Goal: Task Accomplishment & Management: Use online tool/utility

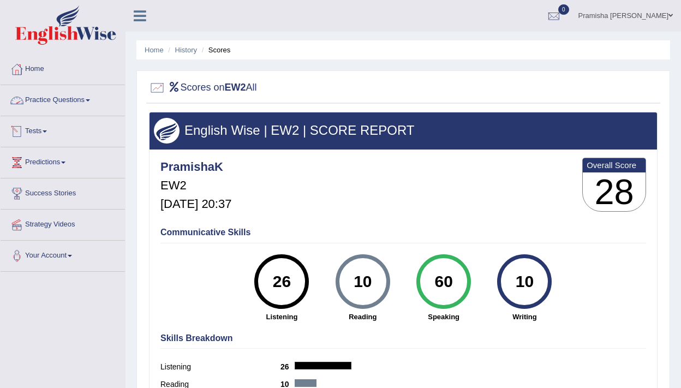
click at [45, 125] on link "Tests" at bounding box center [63, 129] width 124 height 27
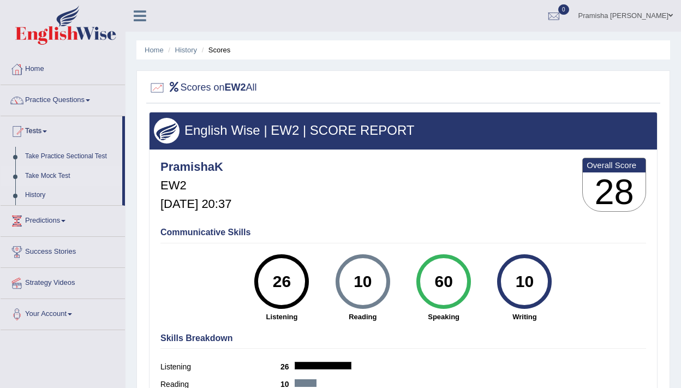
click at [60, 178] on link "Take Mock Test" at bounding box center [71, 176] width 102 height 20
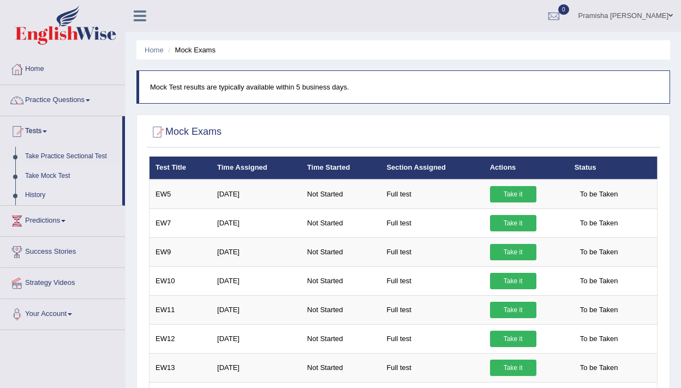
click at [41, 202] on link "History" at bounding box center [71, 196] width 102 height 20
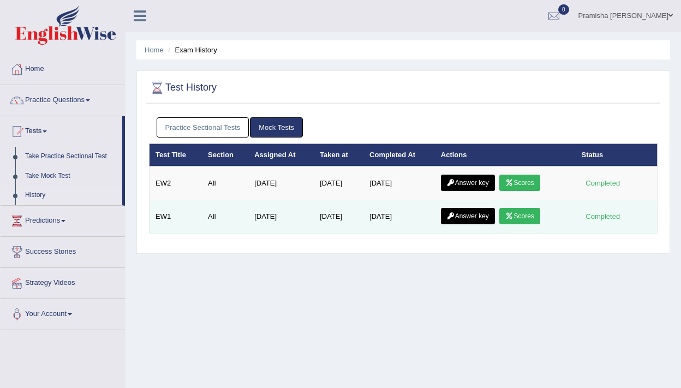
click at [461, 215] on link "Answer key" at bounding box center [468, 216] width 54 height 16
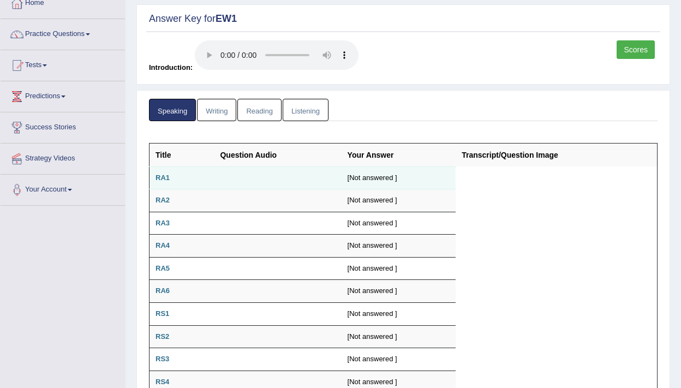
scroll to position [27, 0]
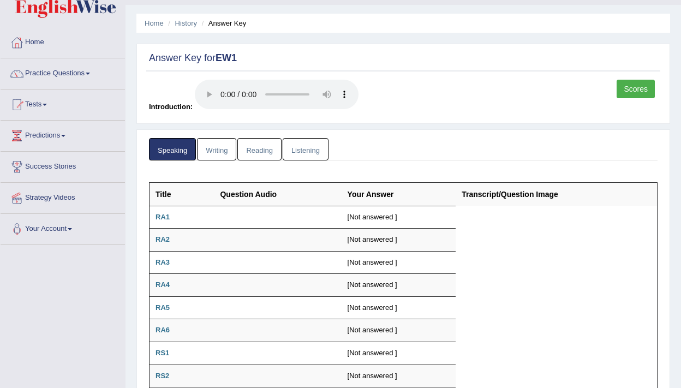
click at [523, 198] on th "Transcript/Question Image" at bounding box center [556, 193] width 201 height 23
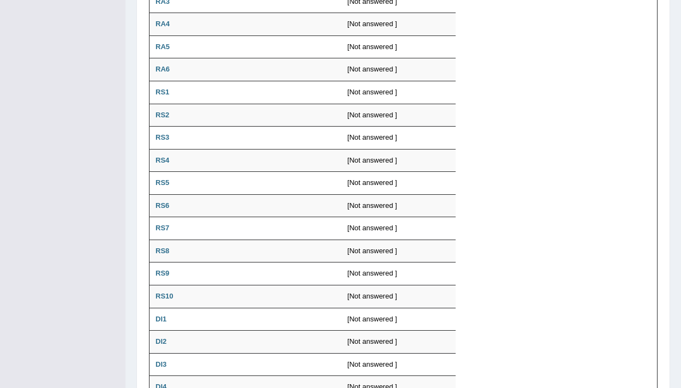
scroll to position [0, 0]
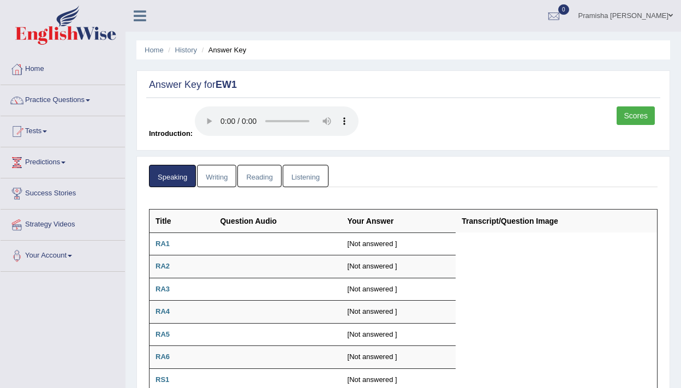
click at [215, 181] on link "Writing" at bounding box center [216, 176] width 39 height 22
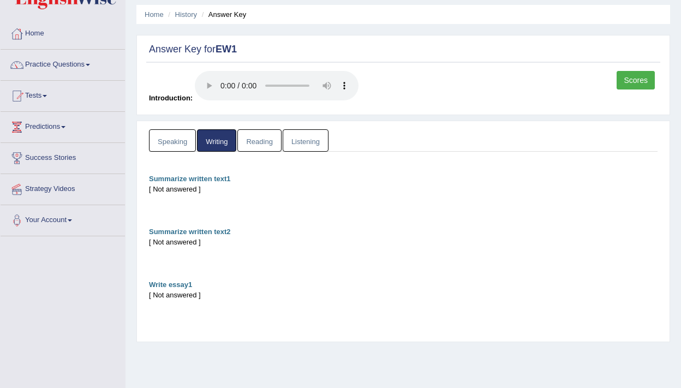
scroll to position [39, 0]
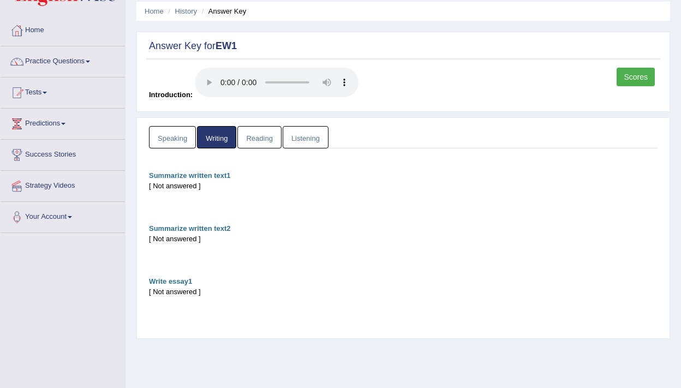
click at [177, 136] on link "Speaking" at bounding box center [172, 137] width 47 height 22
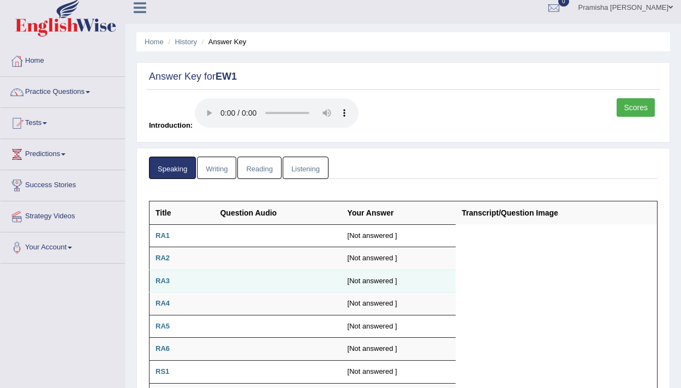
scroll to position [0, 0]
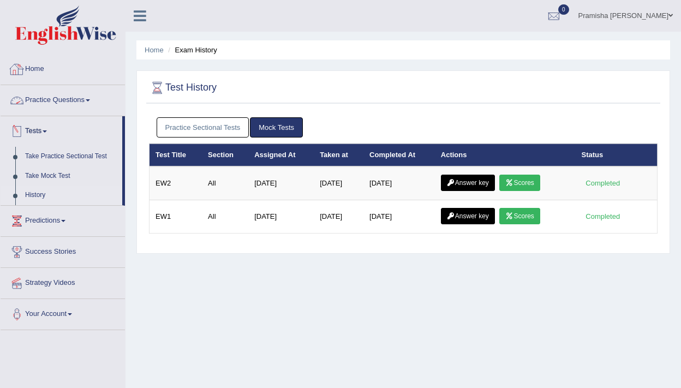
click at [44, 76] on link "Home" at bounding box center [63, 67] width 124 height 27
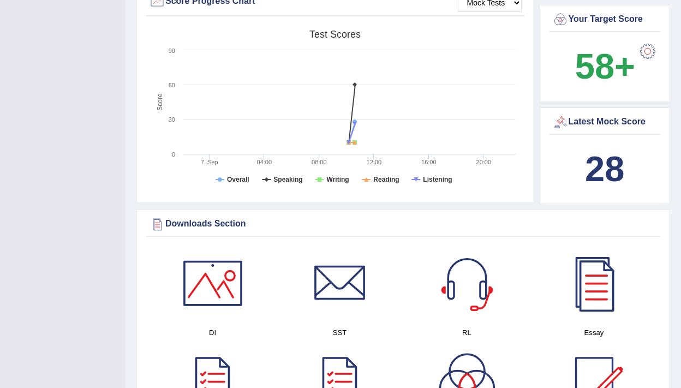
scroll to position [346, 0]
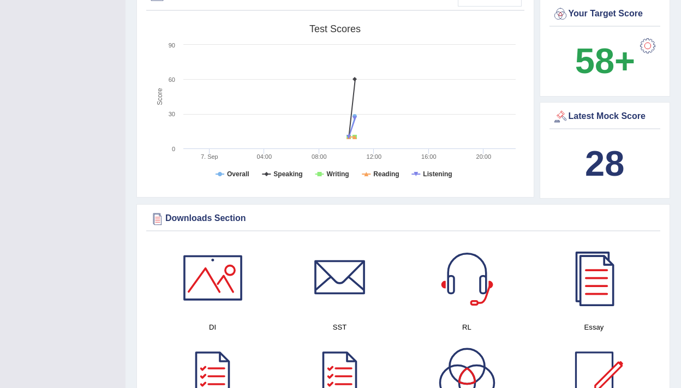
click at [605, 162] on b "28" at bounding box center [604, 164] width 39 height 40
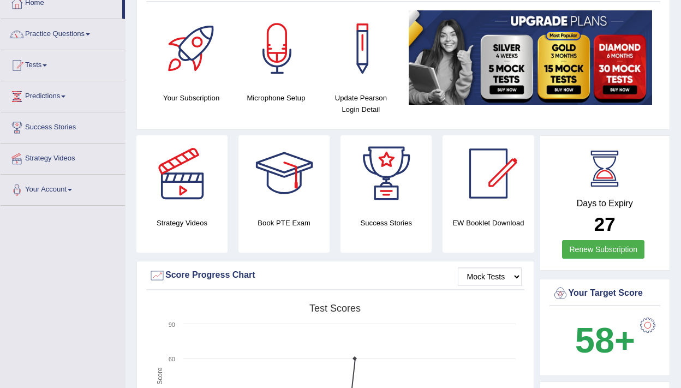
scroll to position [0, 0]
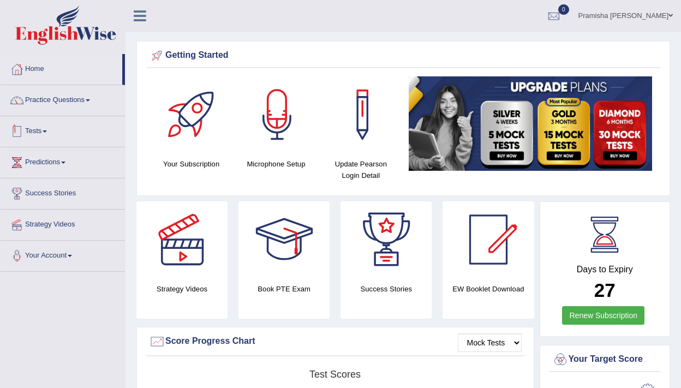
click at [44, 140] on link "Tests" at bounding box center [63, 129] width 124 height 27
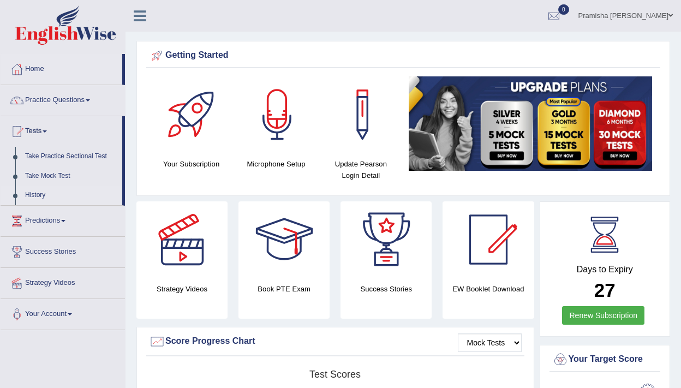
click at [37, 196] on link "History" at bounding box center [71, 196] width 102 height 20
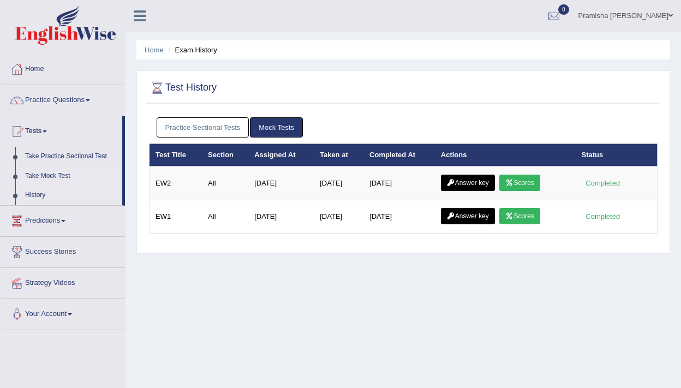
click at [46, 178] on link "Take Mock Test" at bounding box center [71, 176] width 102 height 20
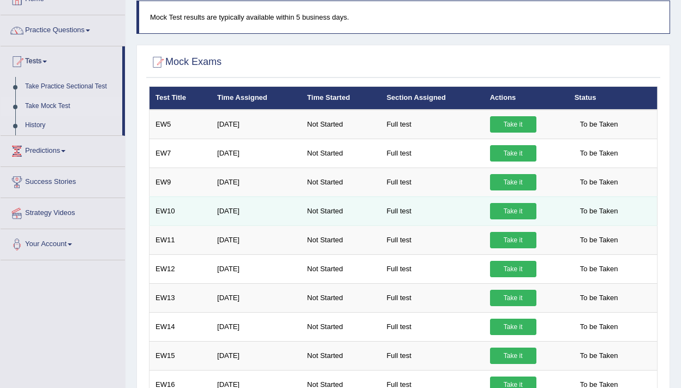
scroll to position [86, 0]
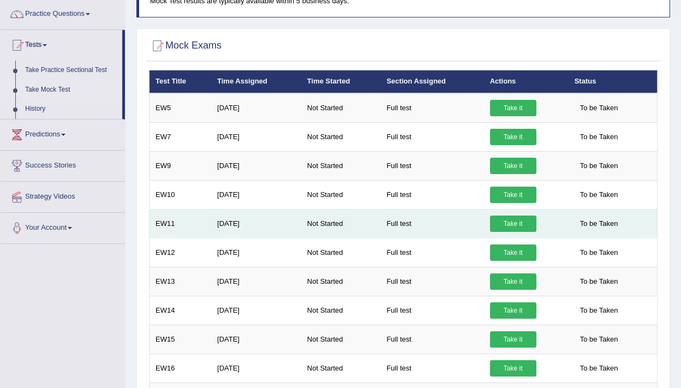
click at [511, 228] on link "Take it" at bounding box center [513, 224] width 46 height 16
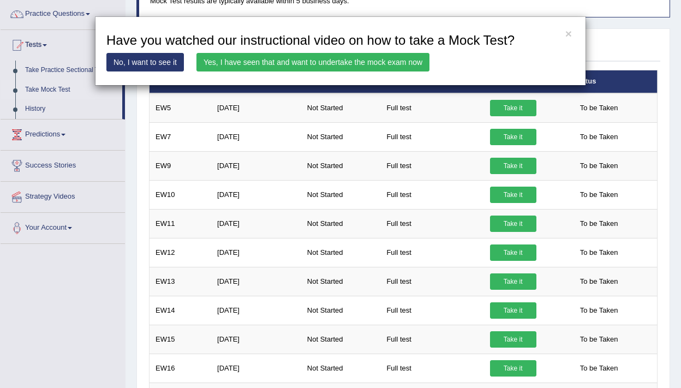
click at [304, 66] on link "Yes, I have seen that and want to undertake the mock exam now" at bounding box center [312, 62] width 233 height 19
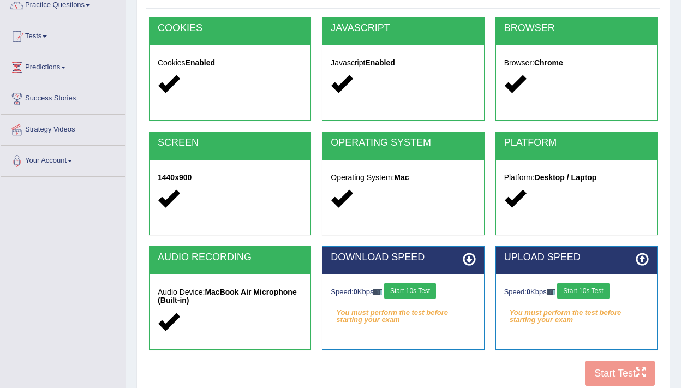
scroll to position [185, 0]
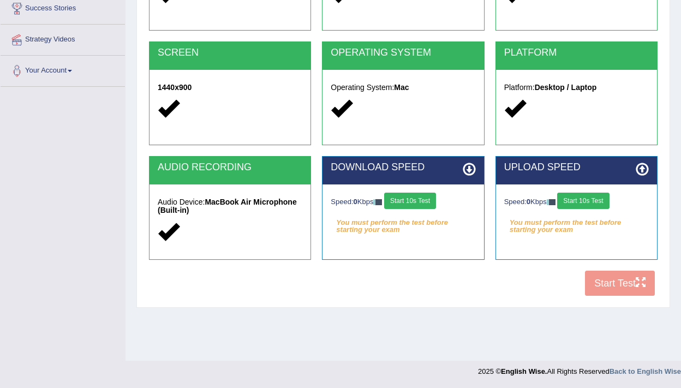
click at [418, 201] on button "Start 10s Test" at bounding box center [410, 201] width 52 height 16
click at [600, 202] on button "Start 10s Test" at bounding box center [583, 201] width 52 height 16
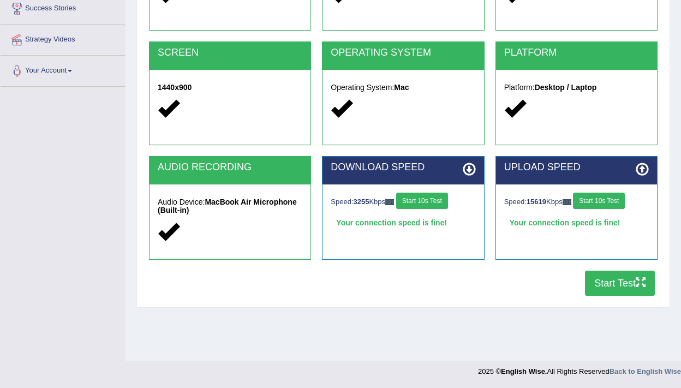
click at [624, 277] on button "Start Test" at bounding box center [620, 283] width 70 height 25
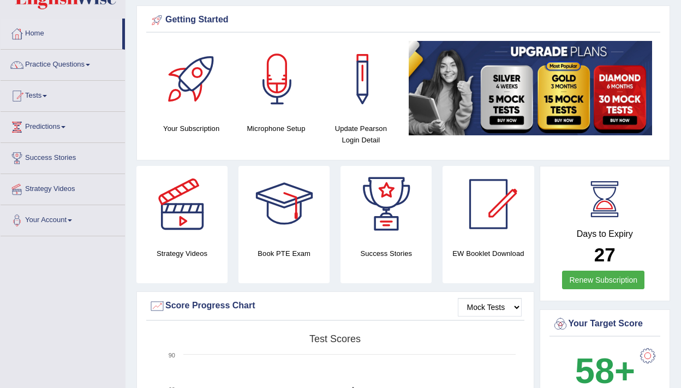
scroll to position [33, 0]
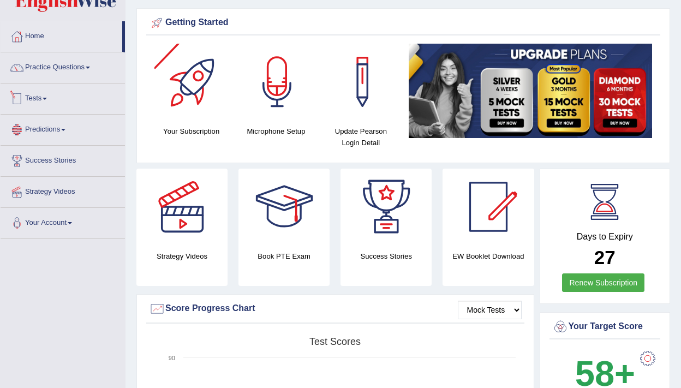
click at [61, 127] on link "Predictions" at bounding box center [63, 128] width 124 height 27
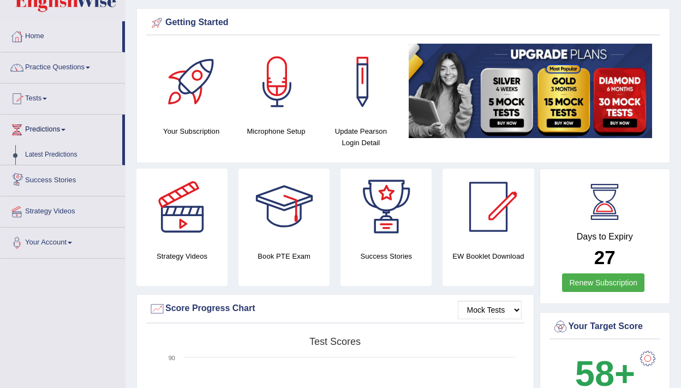
click at [39, 100] on link "Tests" at bounding box center [63, 97] width 124 height 27
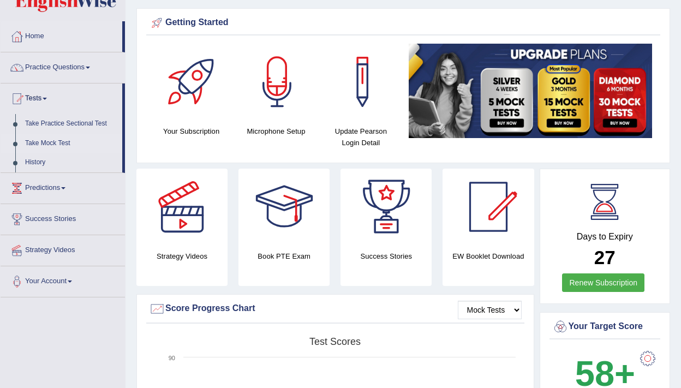
click at [55, 145] on link "Take Mock Test" at bounding box center [71, 144] width 102 height 20
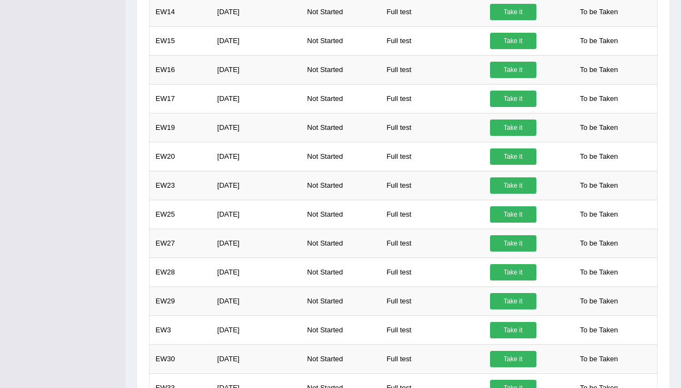
scroll to position [357, 0]
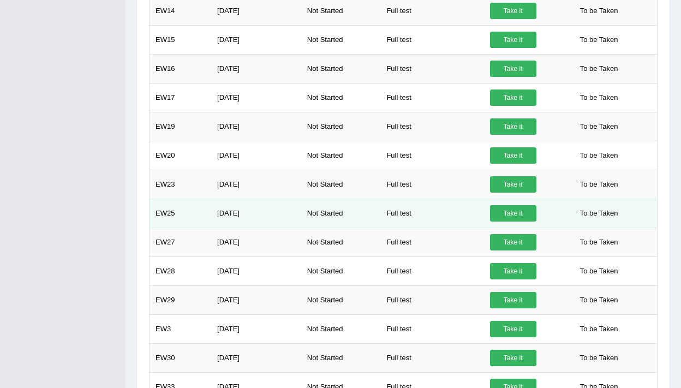
click at [504, 214] on link "Take it" at bounding box center [513, 213] width 46 height 16
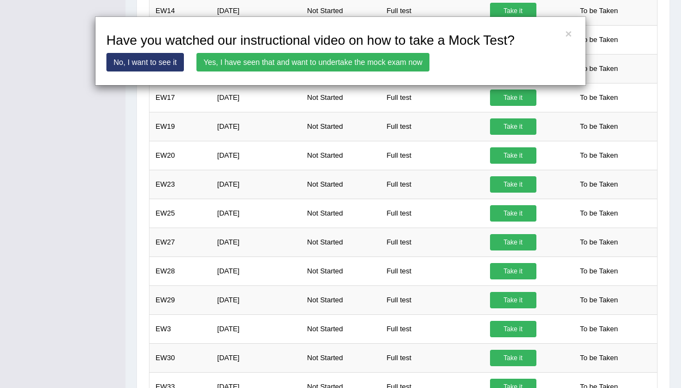
click at [379, 65] on link "Yes, I have seen that and want to undertake the mock exam now" at bounding box center [312, 62] width 233 height 19
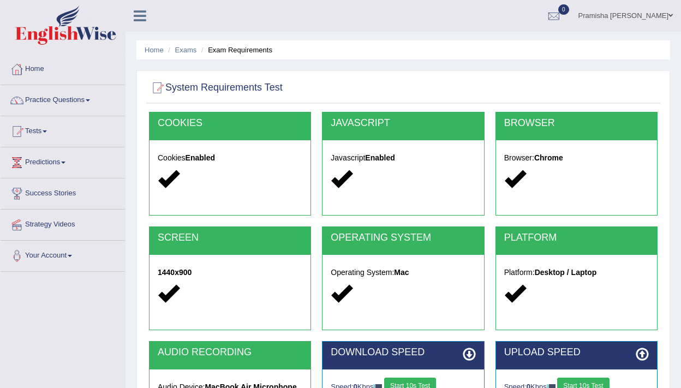
scroll to position [185, 0]
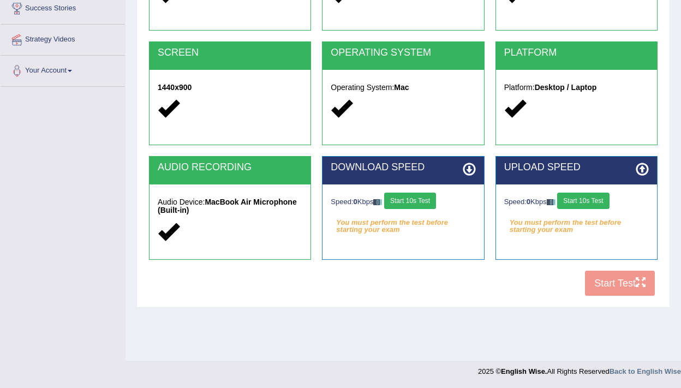
click at [413, 201] on button "Start 10s Test" at bounding box center [410, 201] width 52 height 16
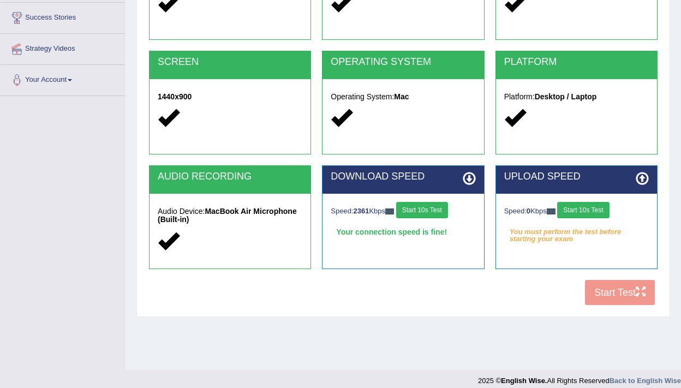
scroll to position [172, 0]
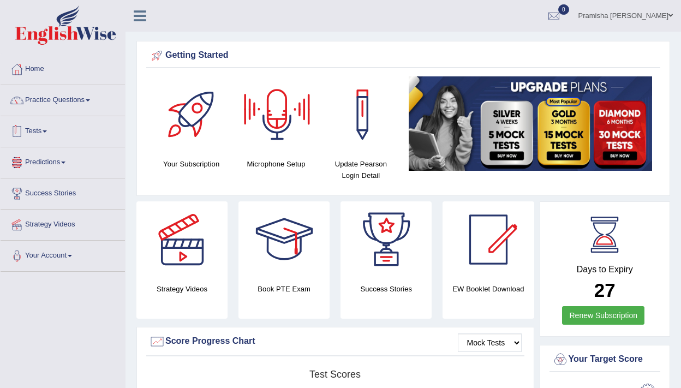
click at [45, 133] on link "Tests" at bounding box center [63, 129] width 124 height 27
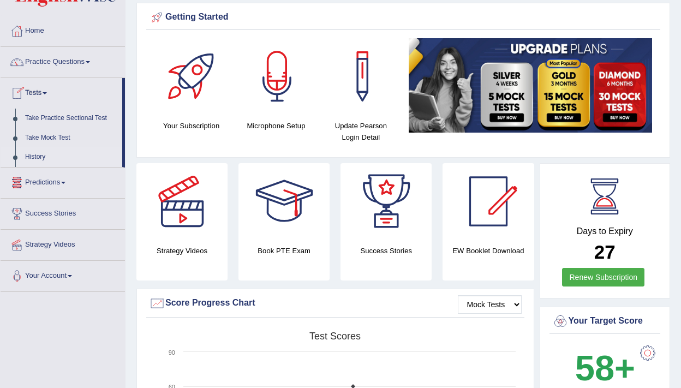
scroll to position [56, 0]
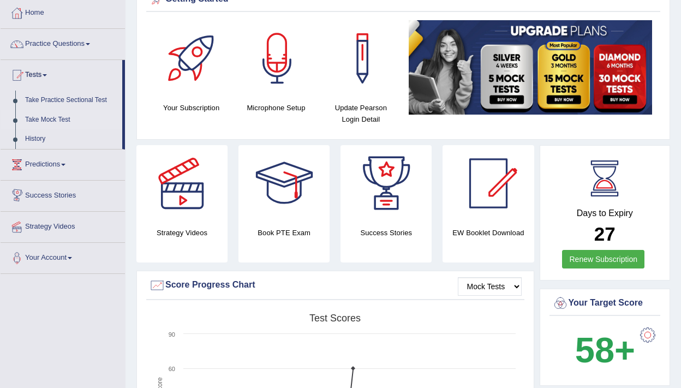
click at [49, 125] on link "Take Mock Test" at bounding box center [71, 120] width 102 height 20
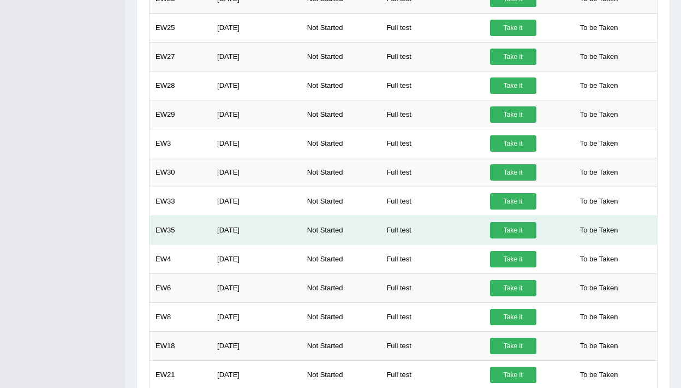
scroll to position [550, 0]
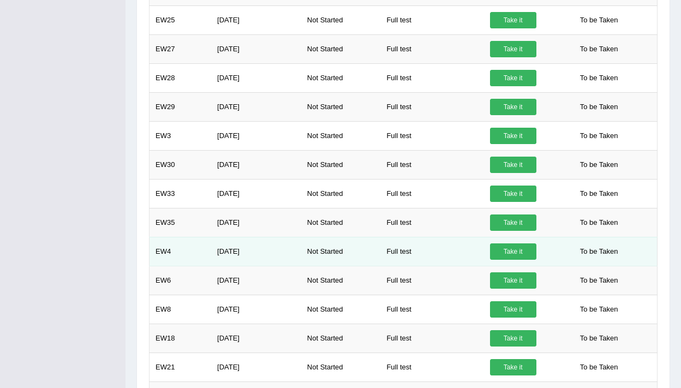
click at [507, 250] on link "Take it" at bounding box center [513, 251] width 46 height 16
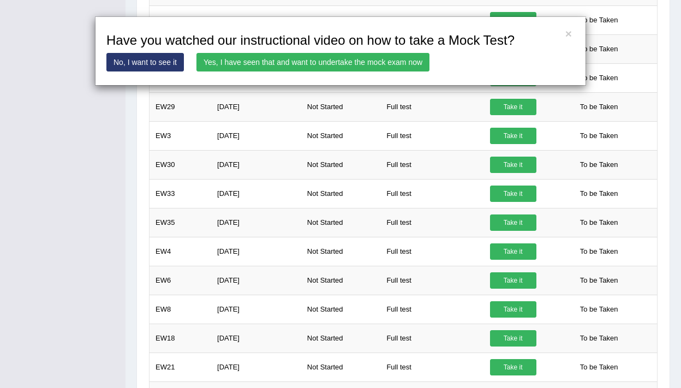
click at [358, 63] on link "Yes, I have seen that and want to undertake the mock exam now" at bounding box center [312, 62] width 233 height 19
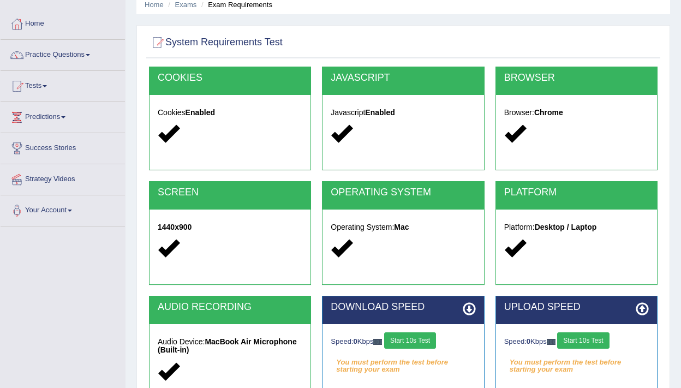
scroll to position [163, 0]
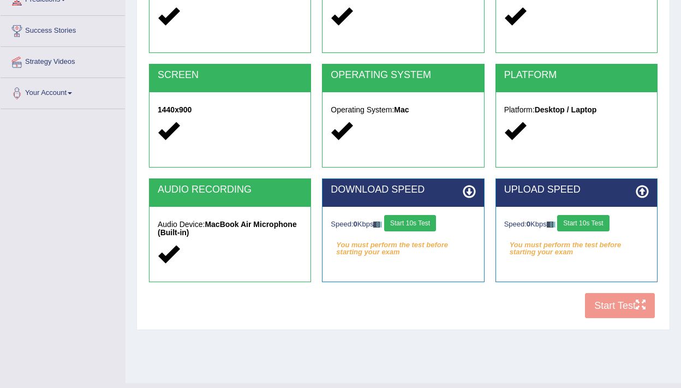
click at [409, 226] on button "Start 10s Test" at bounding box center [410, 223] width 52 height 16
click at [587, 221] on button "Start 10s Test" at bounding box center [583, 223] width 52 height 16
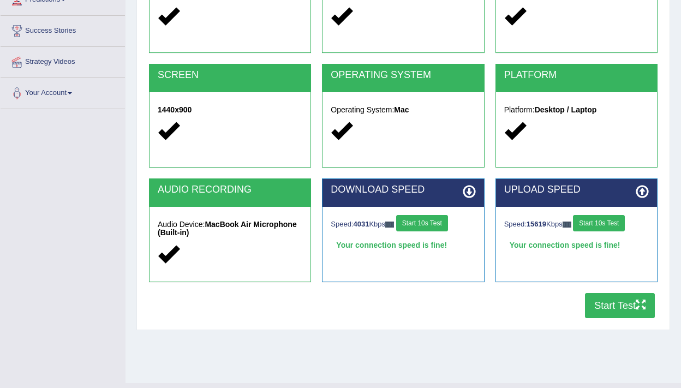
click at [617, 309] on button "Start Test" at bounding box center [620, 305] width 70 height 25
